Goal: Understand process/instructions: Learn how to perform a task or action

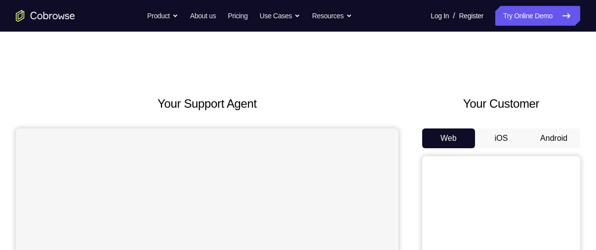
click at [556, 137] on button "Android" at bounding box center [553, 138] width 53 height 20
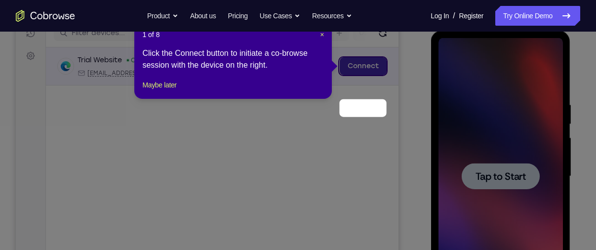
scroll to position [90, 0]
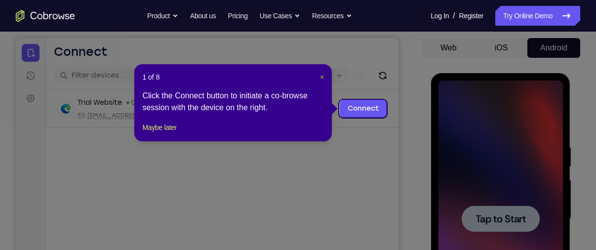
click at [323, 76] on span "×" at bounding box center [322, 77] width 4 height 8
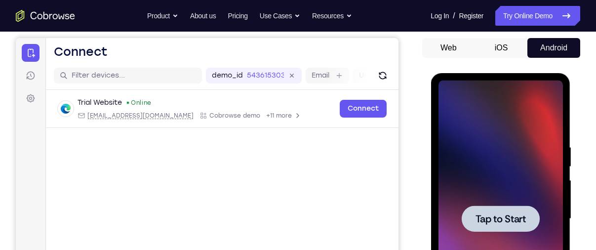
click at [513, 223] on span "Tap to Start" at bounding box center [500, 219] width 50 height 10
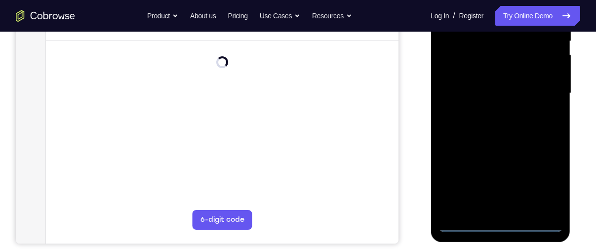
scroll to position [216, 0]
click at [497, 222] on div at bounding box center [500, 93] width 124 height 276
click at [544, 181] on div at bounding box center [500, 93] width 124 height 276
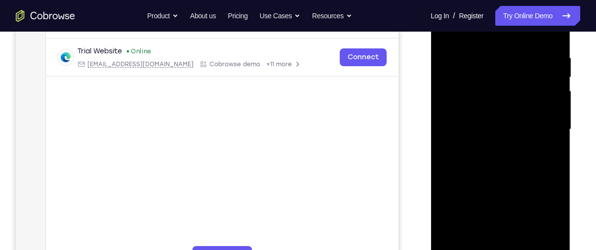
scroll to position [159, 0]
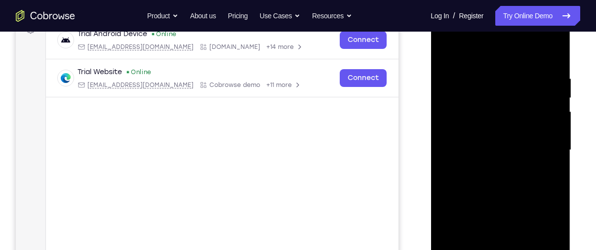
click at [487, 55] on div at bounding box center [500, 150] width 124 height 276
click at [540, 144] on div at bounding box center [500, 150] width 124 height 276
click at [488, 168] on div at bounding box center [500, 150] width 124 height 276
click at [488, 142] on div at bounding box center [500, 150] width 124 height 276
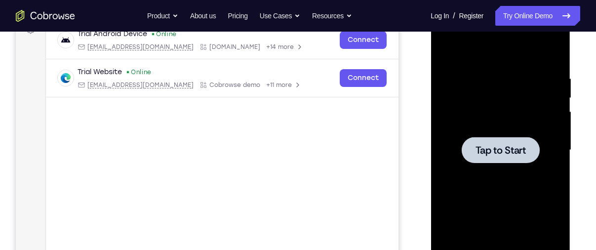
drag, startPoint x: 495, startPoint y: 119, endPoint x: 490, endPoint y: 105, distance: 15.0
click at [490, 105] on div at bounding box center [500, 150] width 124 height 276
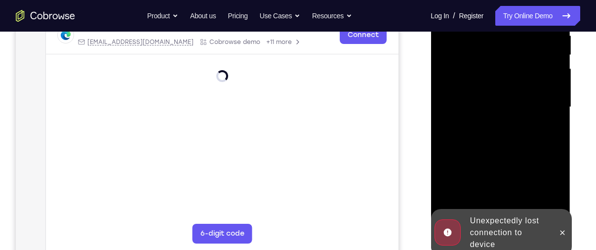
scroll to position [202, 0]
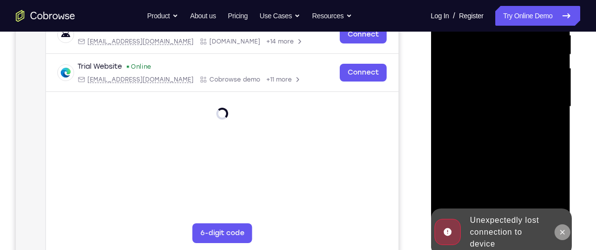
click at [562, 229] on icon at bounding box center [562, 232] width 8 height 8
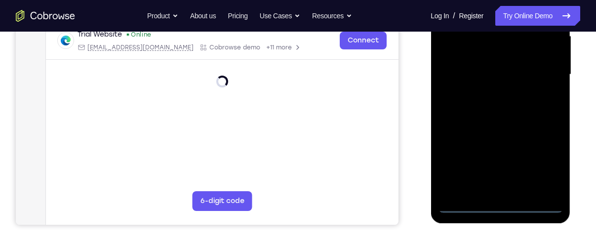
scroll to position [235, 0]
click at [503, 205] on div at bounding box center [500, 74] width 124 height 276
click at [543, 161] on div at bounding box center [500, 74] width 124 height 276
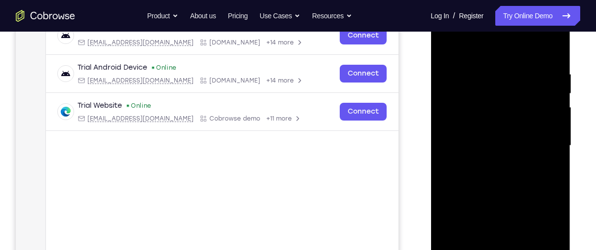
scroll to position [163, 0]
click at [484, 53] on div at bounding box center [500, 146] width 124 height 276
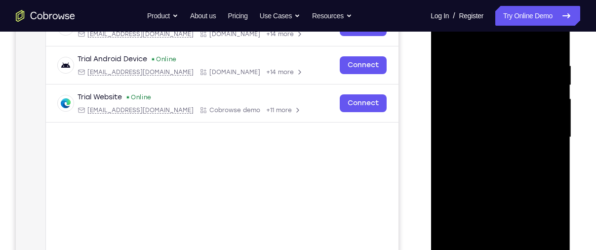
click at [538, 131] on div at bounding box center [500, 137] width 124 height 276
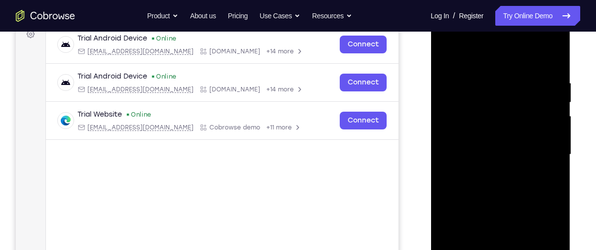
scroll to position [154, 0]
click at [489, 174] on div at bounding box center [500, 155] width 124 height 276
click at [474, 142] on div at bounding box center [500, 155] width 124 height 276
click at [488, 133] on div at bounding box center [500, 155] width 124 height 276
click at [486, 153] on div at bounding box center [500, 155] width 124 height 276
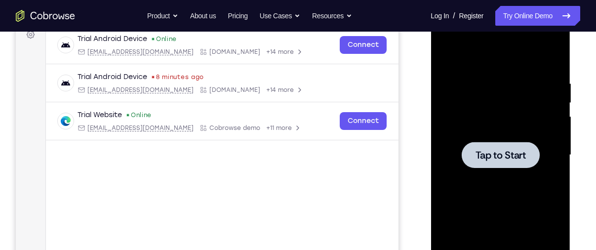
click at [511, 157] on span "Tap to Start" at bounding box center [500, 155] width 50 height 10
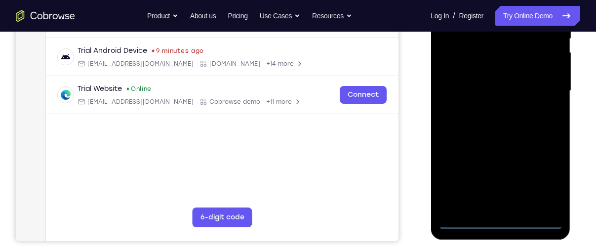
scroll to position [220, 0]
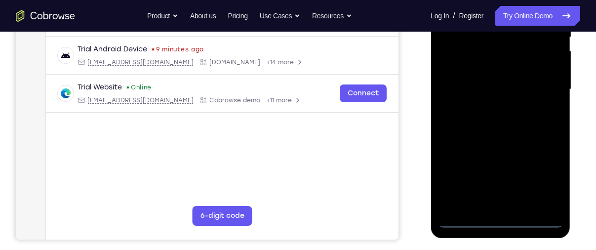
click at [502, 223] on div at bounding box center [500, 89] width 124 height 276
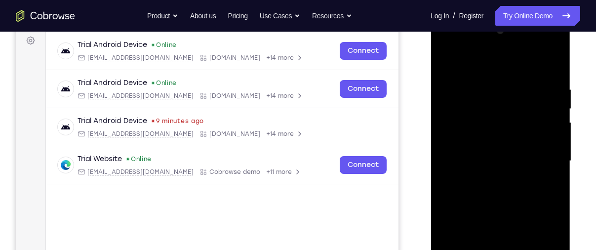
click at [544, 241] on div at bounding box center [500, 161] width 124 height 276
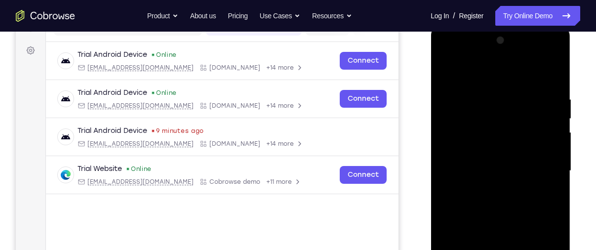
click at [474, 70] on div at bounding box center [500, 171] width 124 height 276
click at [543, 165] on div at bounding box center [500, 171] width 124 height 276
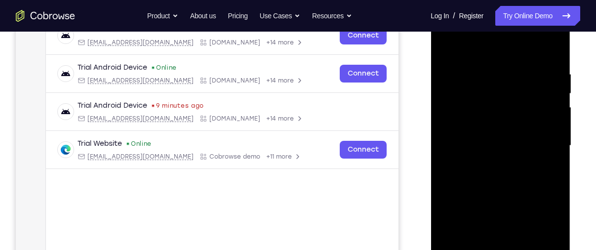
scroll to position [165, 0]
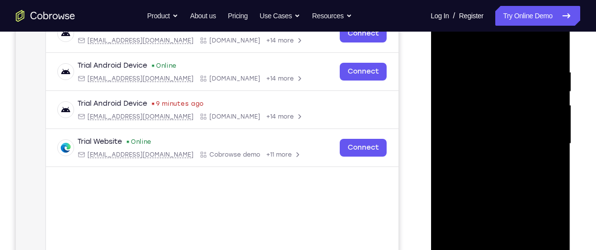
click at [488, 160] on div at bounding box center [500, 143] width 124 height 276
click at [484, 133] on div at bounding box center [500, 143] width 124 height 276
click at [477, 119] on div at bounding box center [500, 143] width 124 height 276
click at [478, 142] on div at bounding box center [500, 143] width 124 height 276
click at [473, 174] on div at bounding box center [500, 143] width 124 height 276
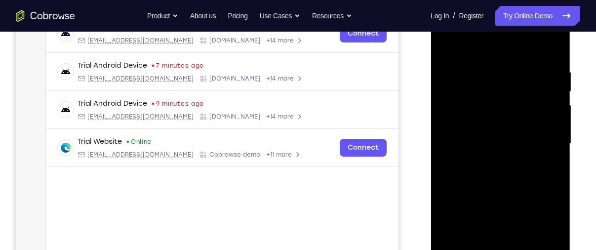
click at [487, 174] on div at bounding box center [500, 143] width 124 height 276
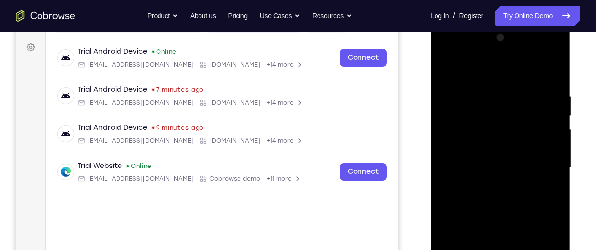
scroll to position [141, 0]
drag, startPoint x: 486, startPoint y: 70, endPoint x: 482, endPoint y: 16, distance: 54.0
click at [482, 23] on html "Online web based iOS Simulators and Android Emulators. Run iPhone, iPad, Mobile…" at bounding box center [500, 171] width 141 height 296
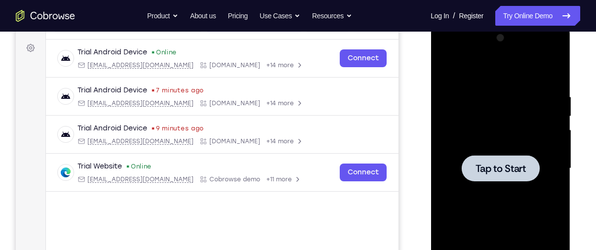
click at [485, 158] on div at bounding box center [500, 168] width 78 height 26
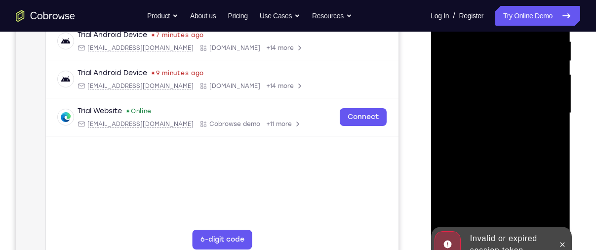
scroll to position [198, 0]
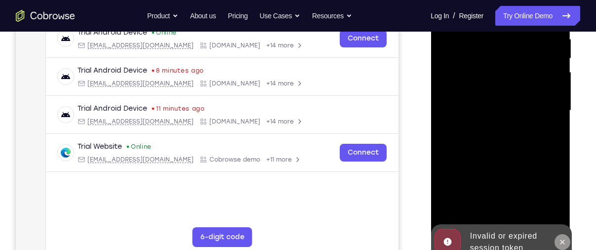
click at [561, 242] on icon at bounding box center [562, 242] width 8 height 8
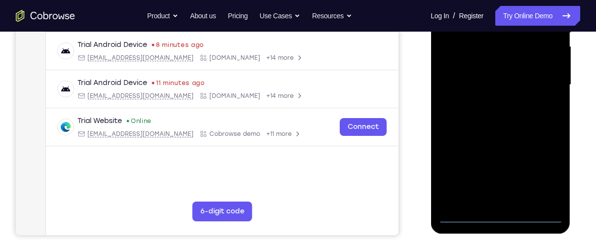
scroll to position [225, 0]
click at [502, 213] on div at bounding box center [500, 84] width 124 height 276
click at [549, 167] on div at bounding box center [500, 84] width 124 height 276
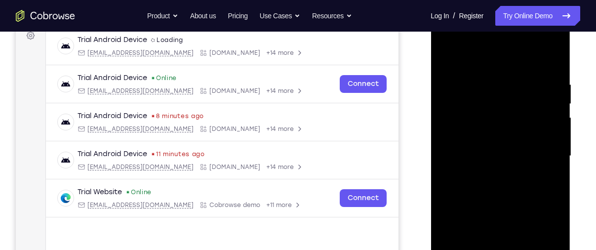
scroll to position [147, 0]
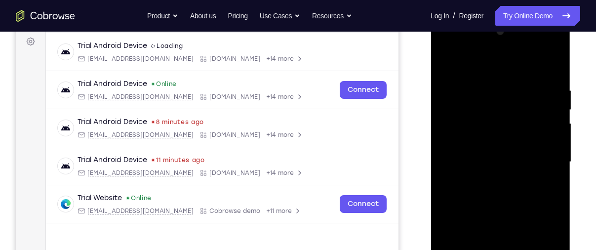
click at [510, 66] on div at bounding box center [500, 162] width 124 height 276
click at [543, 157] on div at bounding box center [500, 162] width 124 height 276
click at [487, 179] on div at bounding box center [500, 162] width 124 height 276
click at [486, 154] on div at bounding box center [500, 162] width 124 height 276
click at [491, 142] on div at bounding box center [500, 162] width 124 height 276
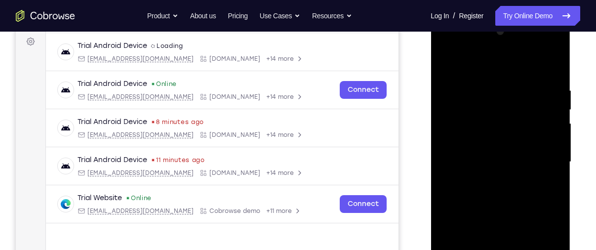
click at [486, 159] on div at bounding box center [500, 162] width 124 height 276
click at [479, 192] on div at bounding box center [500, 162] width 124 height 276
click at [490, 192] on div at bounding box center [500, 162] width 124 height 276
drag, startPoint x: 482, startPoint y: 70, endPoint x: 483, endPoint y: 48, distance: 21.7
click at [483, 48] on div at bounding box center [500, 162] width 124 height 276
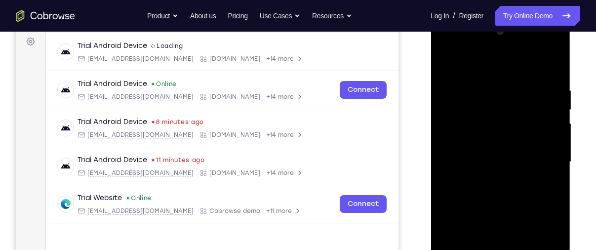
click at [484, 192] on div at bounding box center [500, 162] width 124 height 276
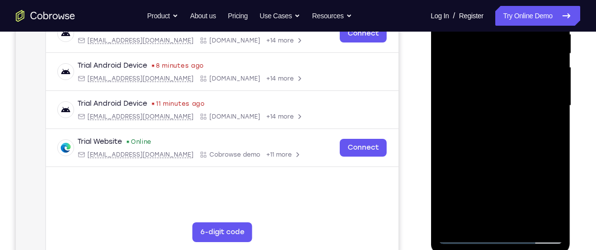
scroll to position [190, 0]
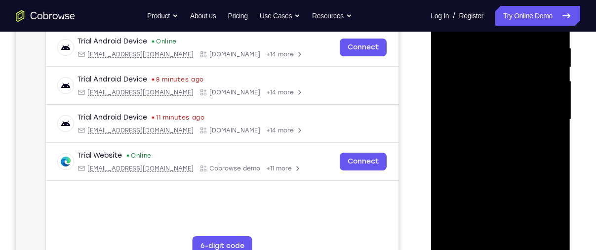
click at [508, 161] on div at bounding box center [500, 119] width 124 height 276
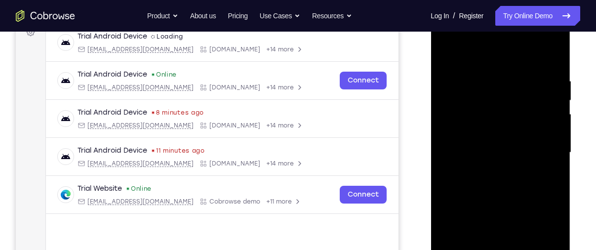
scroll to position [156, 0]
click at [486, 73] on div at bounding box center [500, 153] width 124 height 276
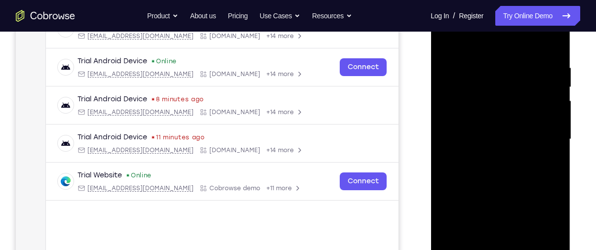
scroll to position [168, 0]
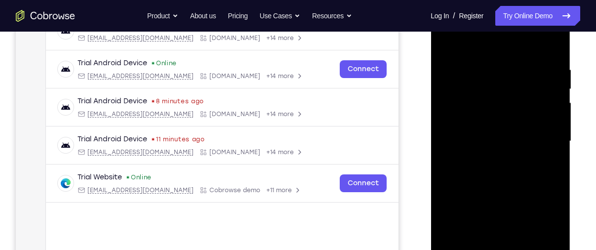
click at [555, 130] on div at bounding box center [500, 141] width 124 height 276
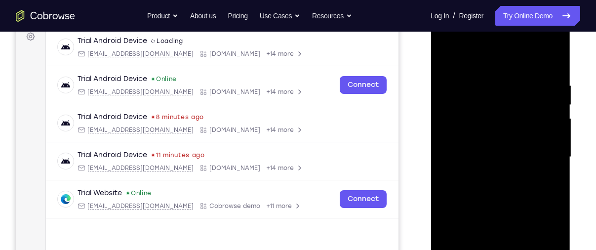
scroll to position [152, 0]
click at [553, 126] on div at bounding box center [500, 157] width 124 height 276
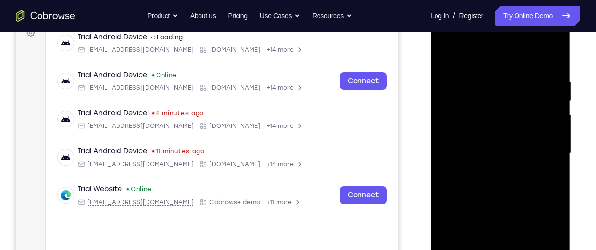
scroll to position [155, 0]
click at [551, 56] on div at bounding box center [500, 153] width 124 height 276
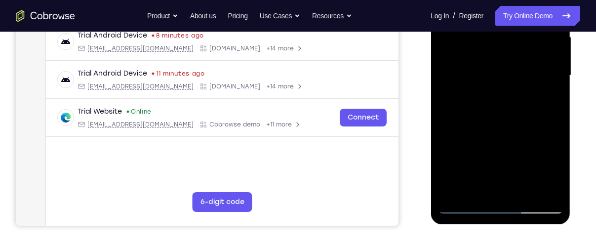
scroll to position [234, 0]
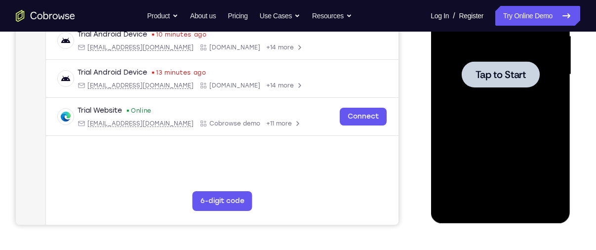
click at [498, 135] on div at bounding box center [500, 74] width 124 height 276
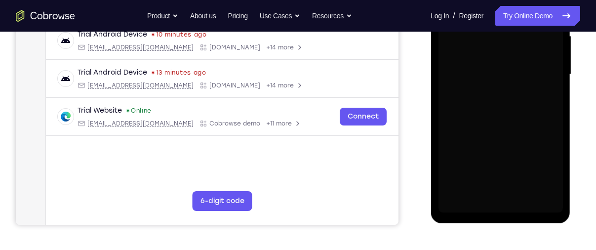
scroll to position [203, 0]
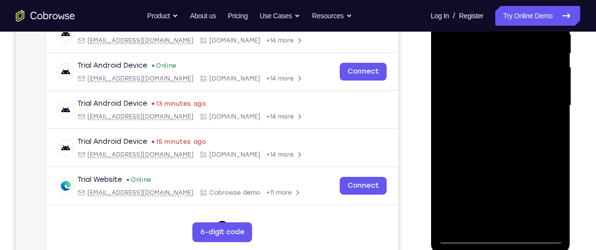
click at [496, 234] on div at bounding box center [500, 105] width 124 height 276
click at [499, 235] on div at bounding box center [500, 105] width 124 height 276
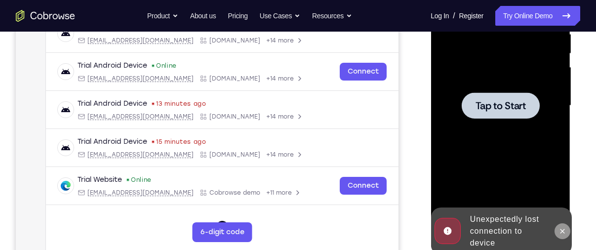
click at [560, 229] on icon at bounding box center [562, 231] width 8 height 8
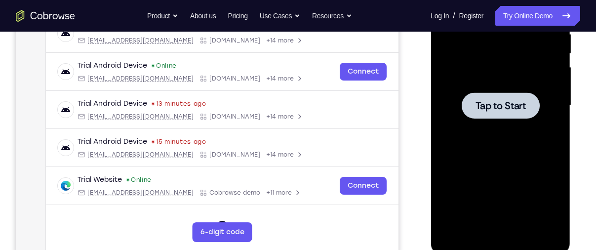
click at [472, 140] on div at bounding box center [500, 105] width 124 height 276
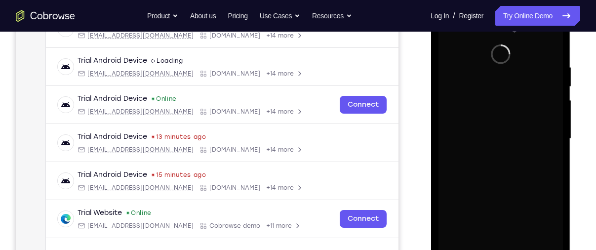
scroll to position [168, 0]
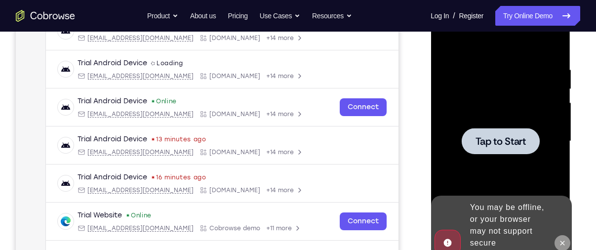
click at [564, 239] on icon at bounding box center [562, 243] width 8 height 8
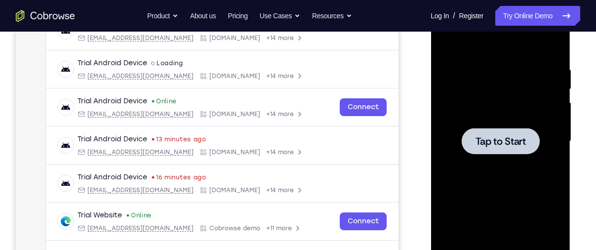
click at [478, 141] on span "Tap to Start" at bounding box center [500, 141] width 50 height 10
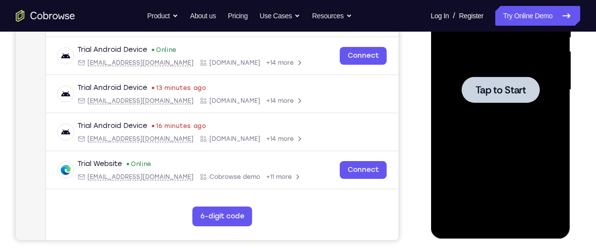
scroll to position [198, 0]
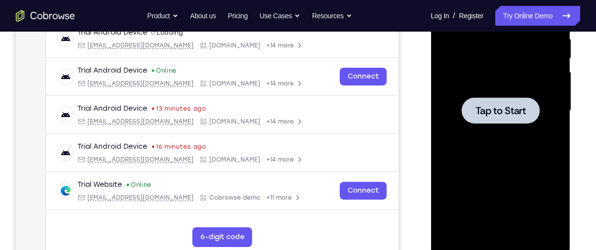
click at [478, 141] on div at bounding box center [500, 110] width 124 height 276
drag, startPoint x: 478, startPoint y: 110, endPoint x: 478, endPoint y: 141, distance: 30.6
click at [478, 141] on div at bounding box center [500, 110] width 124 height 276
drag, startPoint x: 478, startPoint y: 141, endPoint x: 503, endPoint y: 195, distance: 59.9
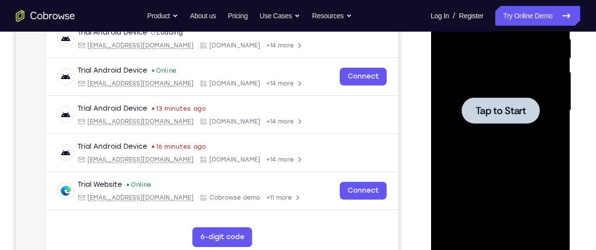
click at [503, 195] on div at bounding box center [500, 110] width 124 height 276
click at [488, 117] on div at bounding box center [500, 110] width 78 height 26
click at [493, 133] on div at bounding box center [500, 110] width 124 height 276
click at [491, 134] on div at bounding box center [500, 110] width 124 height 276
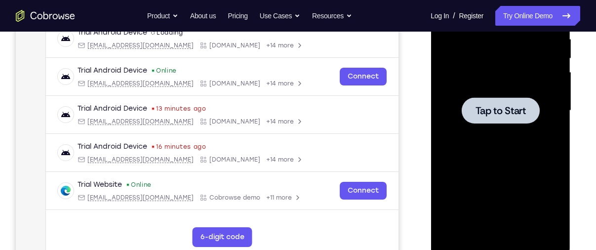
click at [491, 134] on div at bounding box center [500, 110] width 124 height 276
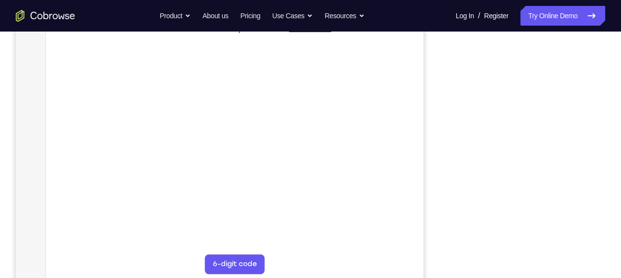
scroll to position [171, 0]
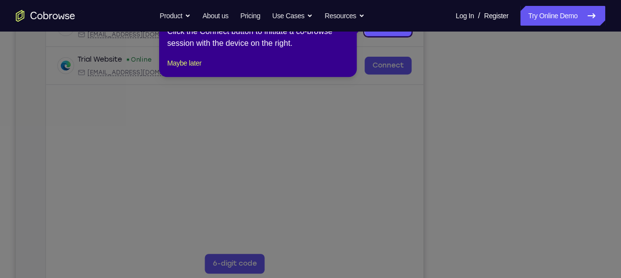
click at [574, 225] on icon at bounding box center [314, 139] width 628 height 278
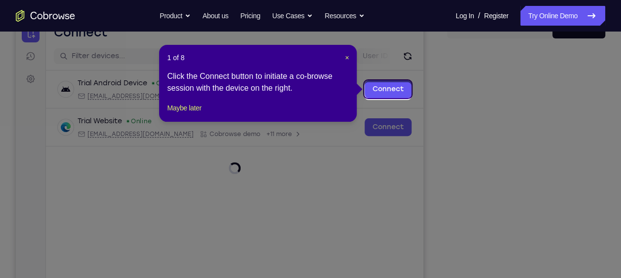
scroll to position [106, 0]
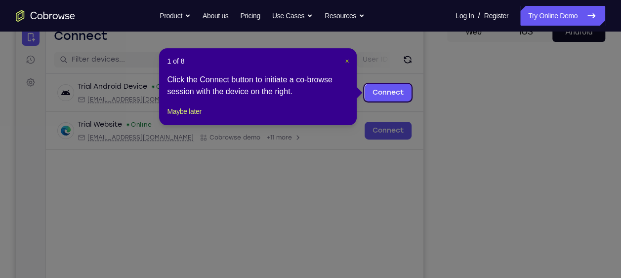
drag, startPoint x: 347, startPoint y: 60, endPoint x: 403, endPoint y: 75, distance: 58.2
click at [347, 60] on span "×" at bounding box center [347, 61] width 4 height 8
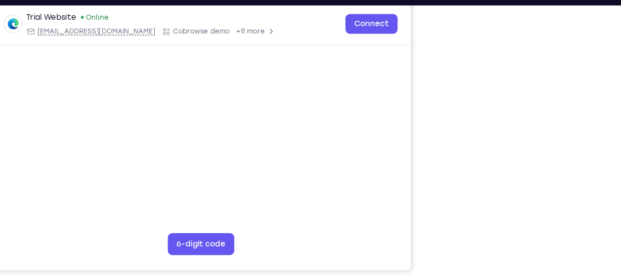
scroll to position [189, 0]
